Goal: Communication & Community: Participate in discussion

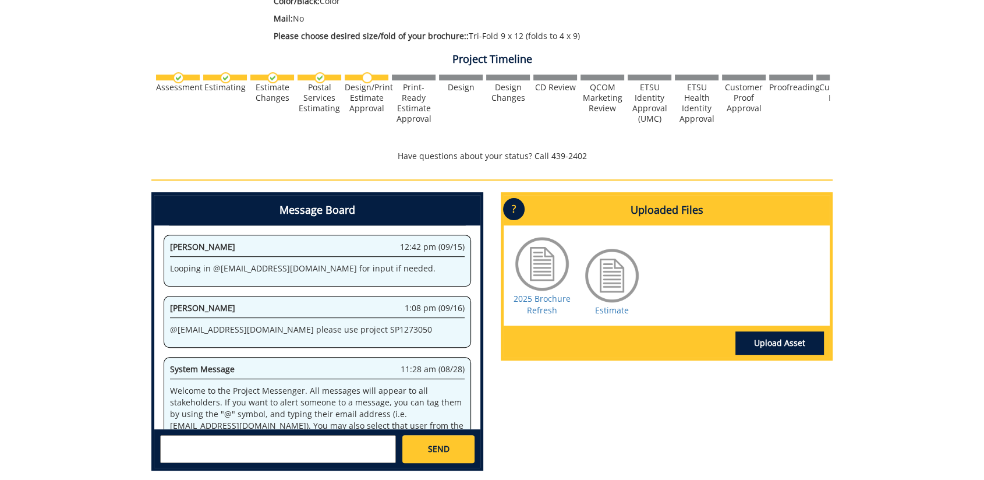
scroll to position [60049, 0]
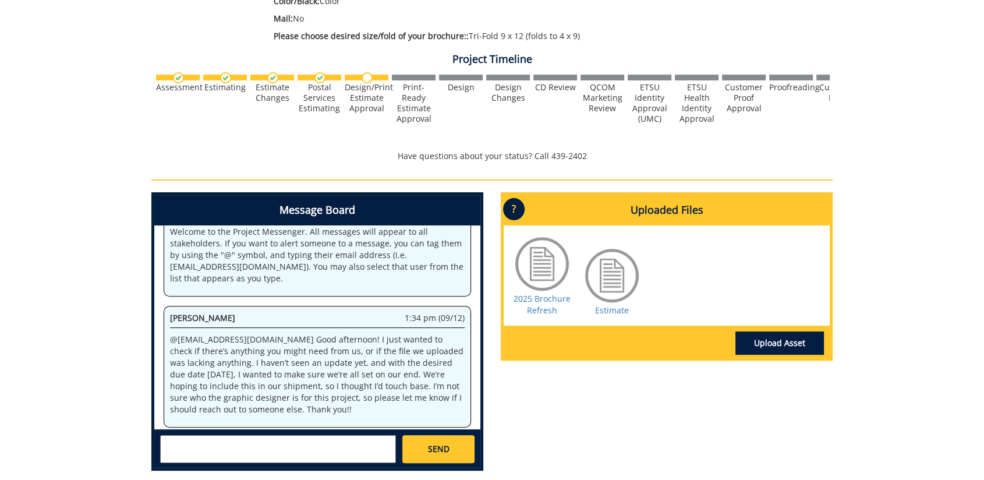
click at [337, 454] on textarea at bounding box center [278, 449] width 236 height 28
click at [613, 422] on div "Message Board System 11:28 am (08/28) Welcome to the Project Messenger. All mes…" at bounding box center [492, 336] width 699 height 288
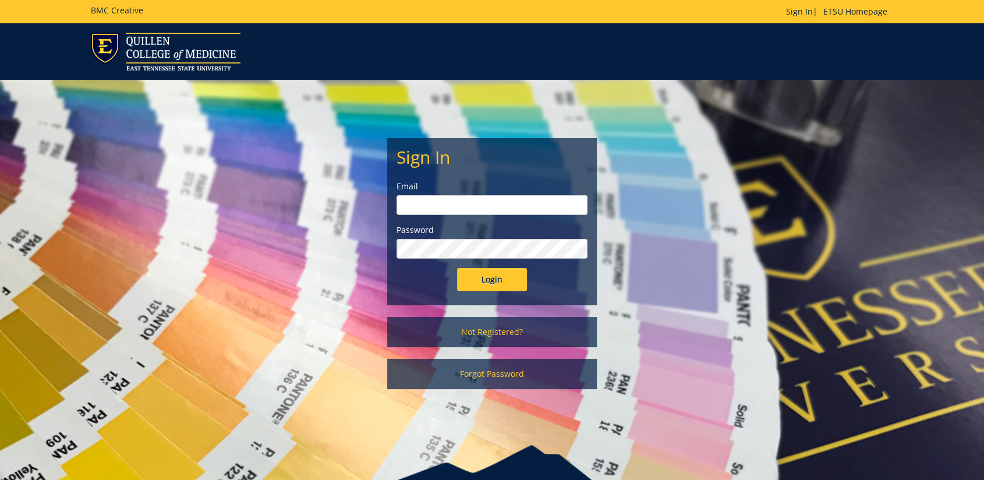
type input "[EMAIL_ADDRESS][DOMAIN_NAME]"
click at [491, 282] on input "Login" at bounding box center [492, 279] width 70 height 23
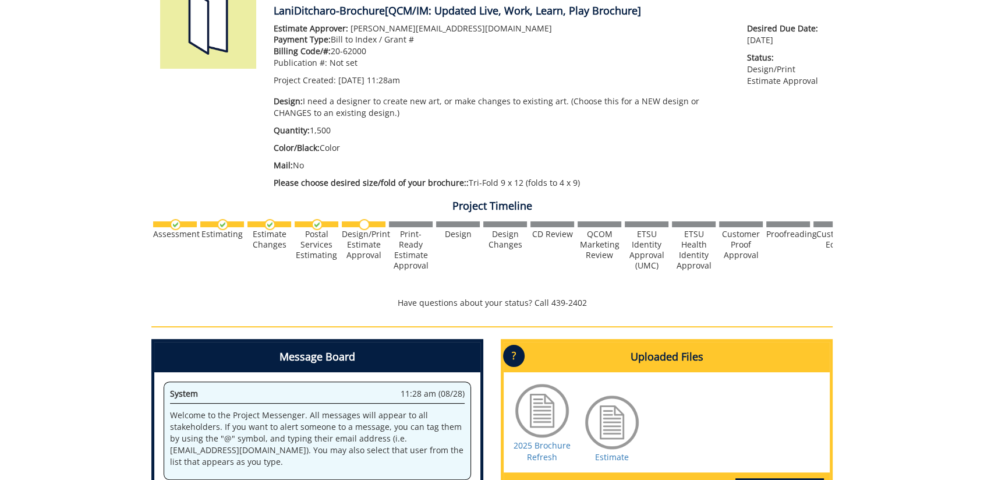
scroll to position [241, 0]
